Goal: Go to known website: Access a specific website the user already knows

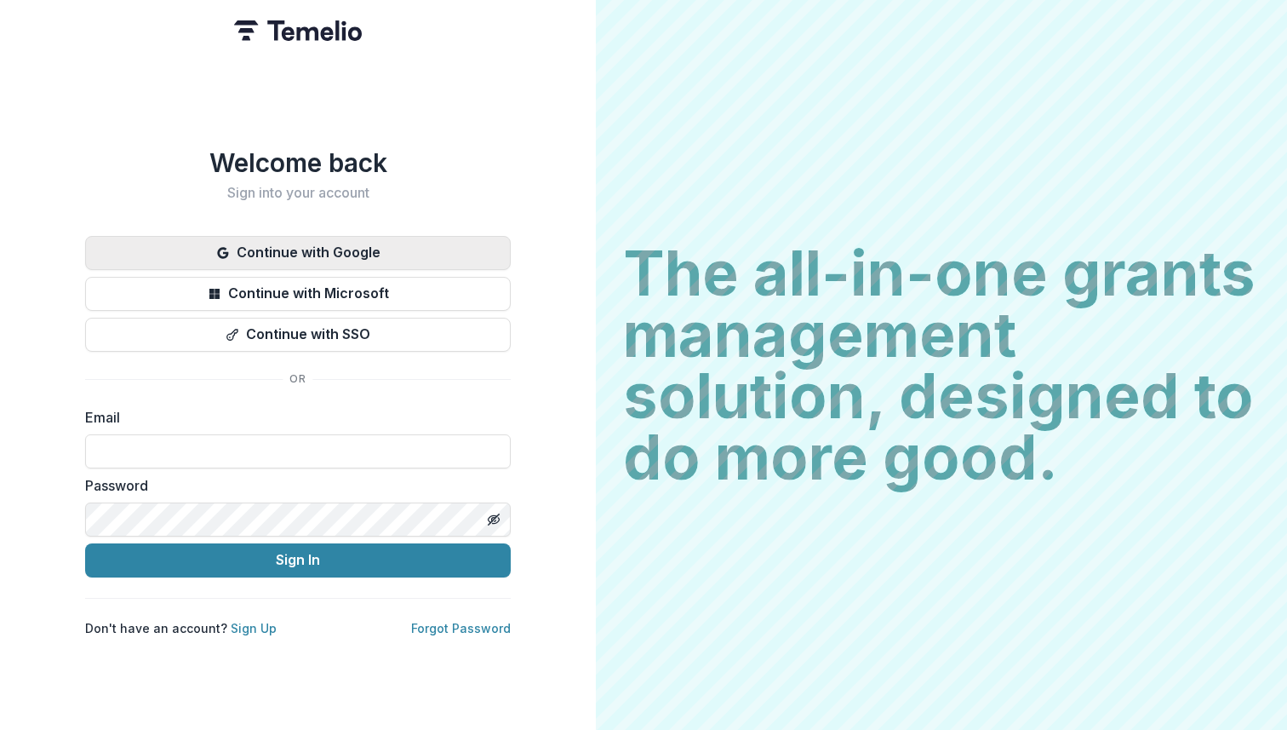
click at [255, 244] on button "Continue with Google" at bounding box center [298, 253] width 426 height 34
